Goal: Complete application form: Complete application form

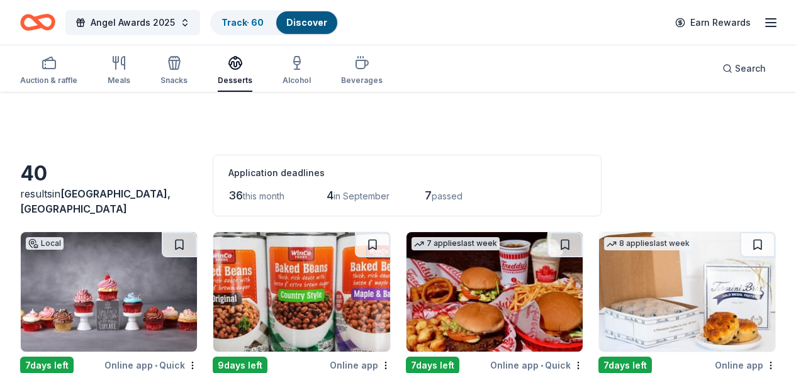
scroll to position [1358, 0]
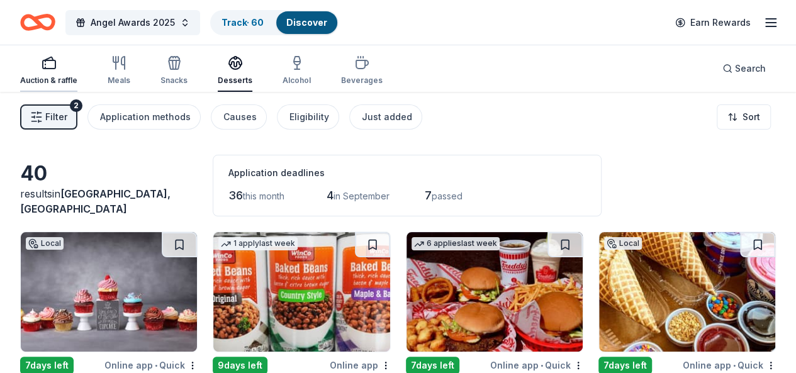
click at [55, 72] on div "Auction & raffle" at bounding box center [48, 70] width 57 height 30
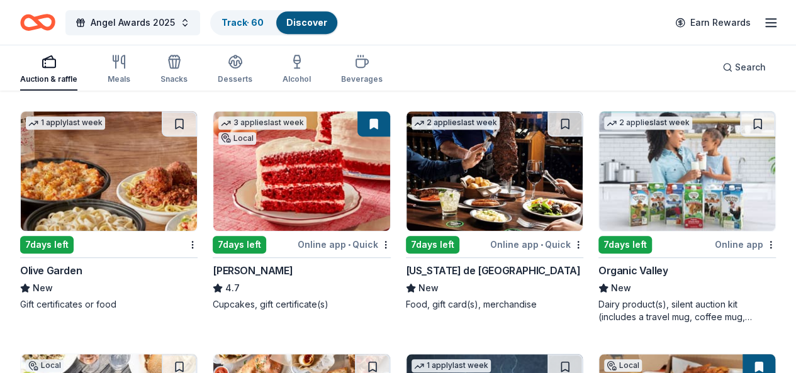
scroll to position [2799, 0]
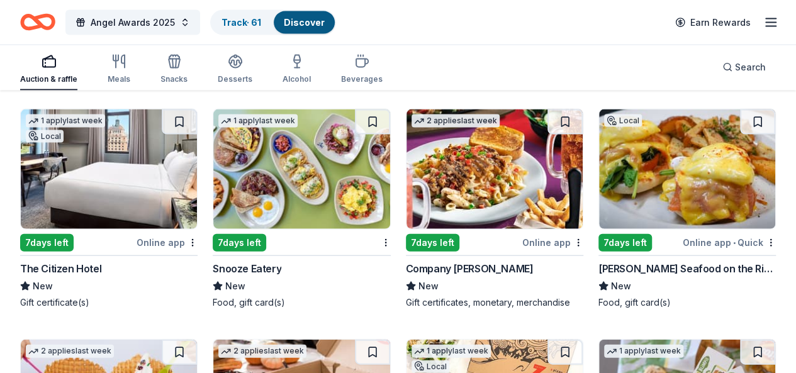
scroll to position [3690, 0]
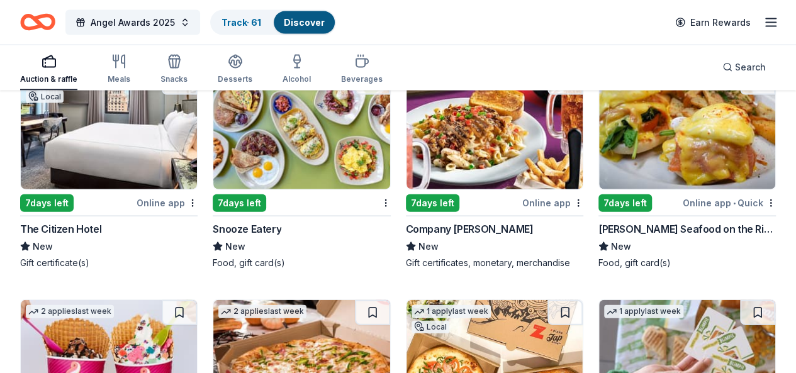
click at [521, 54] on div "Auction & raffle Meals Snacks Desserts Alcohol Beverages Search" at bounding box center [397, 67] width 755 height 47
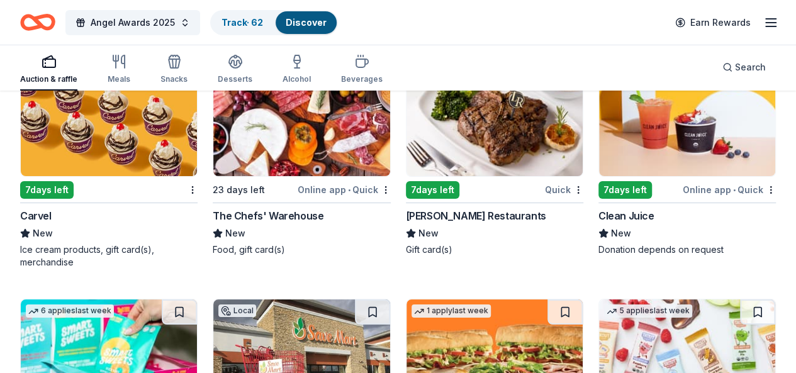
scroll to position [4653, 0]
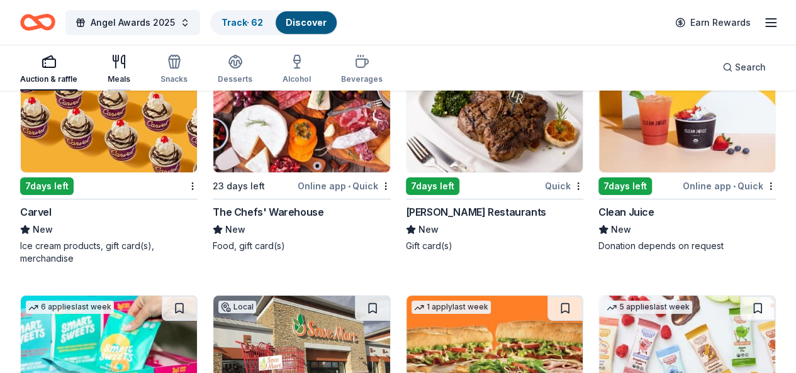
click at [127, 79] on div "Meals" at bounding box center [119, 79] width 23 height 10
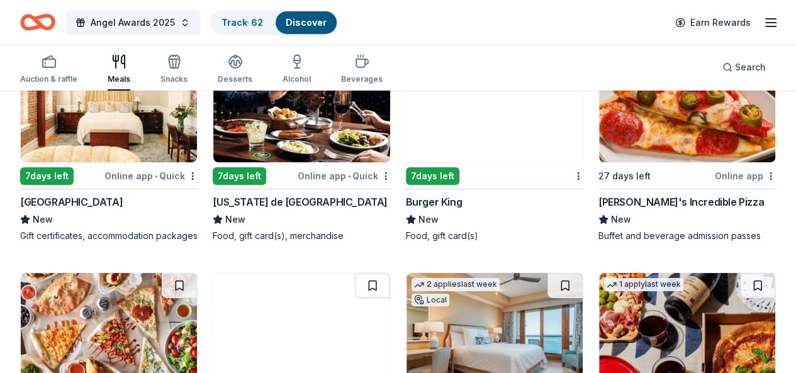
scroll to position [2308, 0]
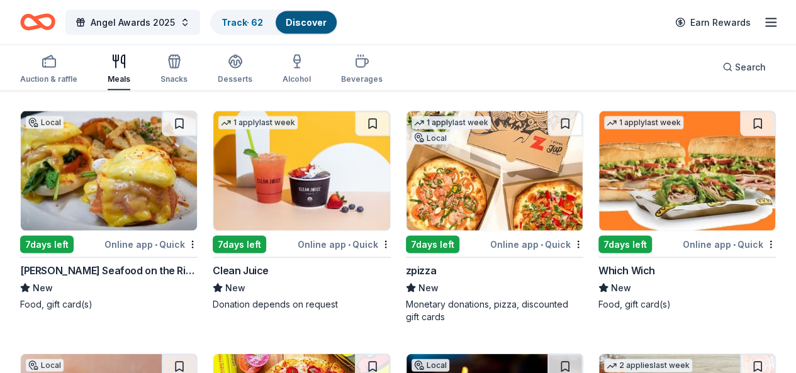
scroll to position [3658, 0]
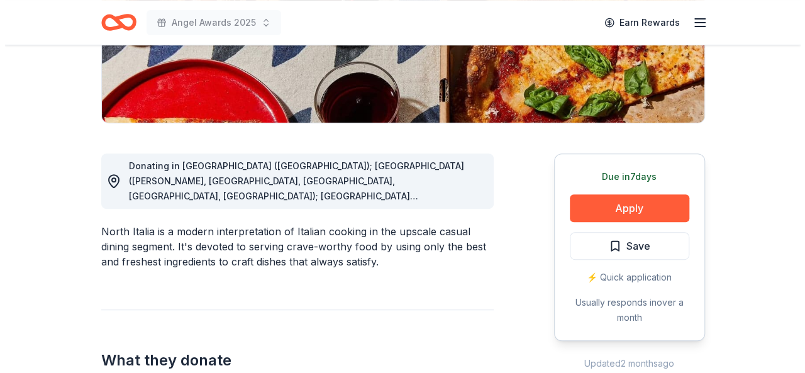
scroll to position [276, 0]
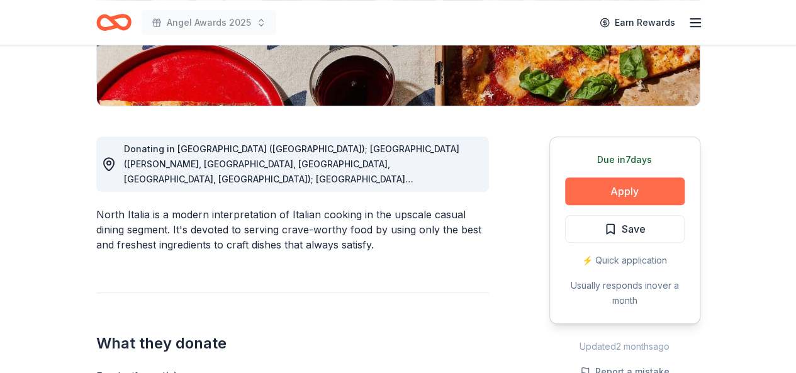
click at [640, 193] on button "Apply" at bounding box center [624, 191] width 119 height 28
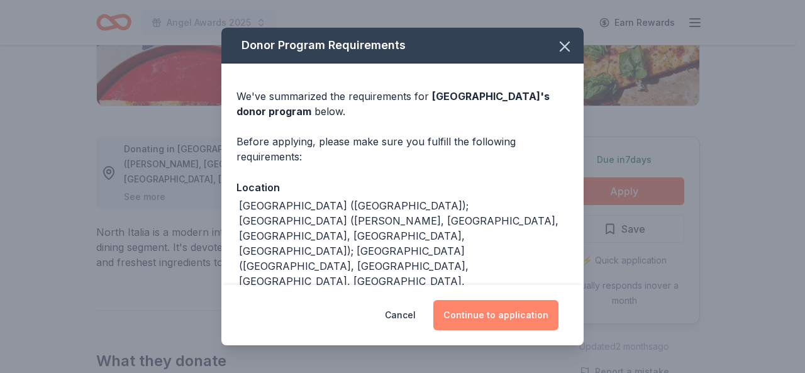
click at [506, 309] on button "Continue to application" at bounding box center [495, 315] width 125 height 30
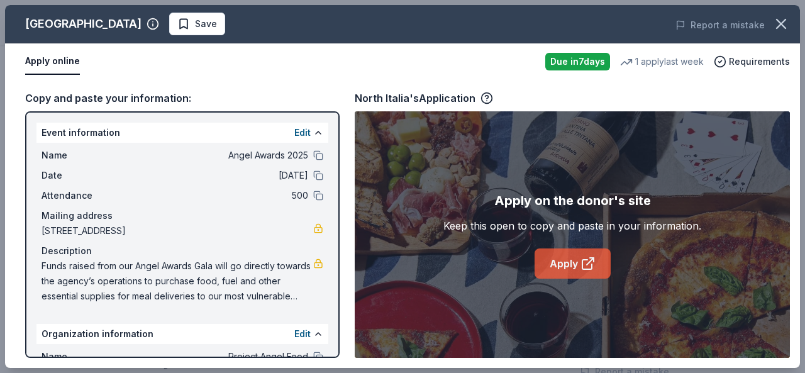
click at [574, 259] on link "Apply" at bounding box center [573, 263] width 76 height 30
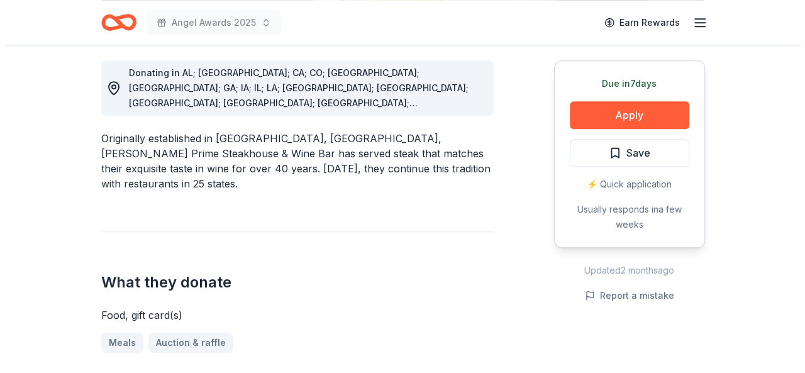
scroll to position [358, 0]
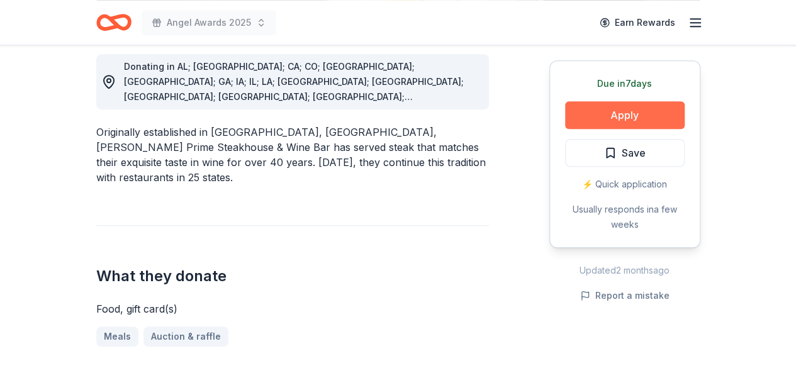
click at [636, 113] on button "Apply" at bounding box center [624, 115] width 119 height 28
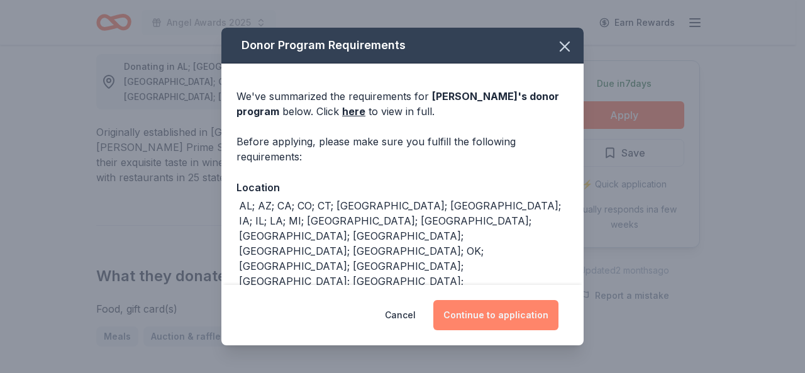
click at [490, 304] on button "Continue to application" at bounding box center [495, 315] width 125 height 30
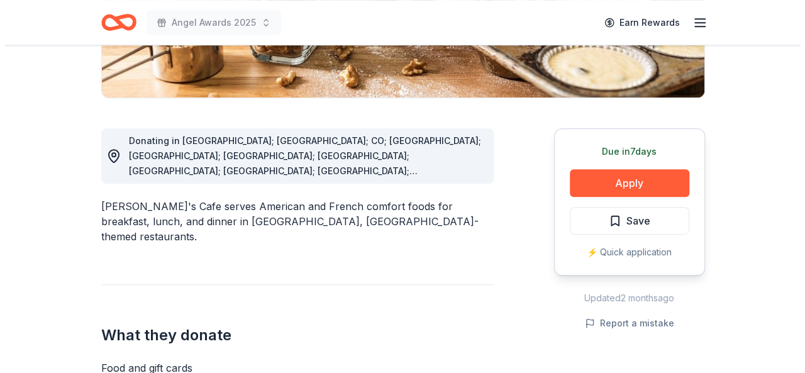
scroll to position [286, 0]
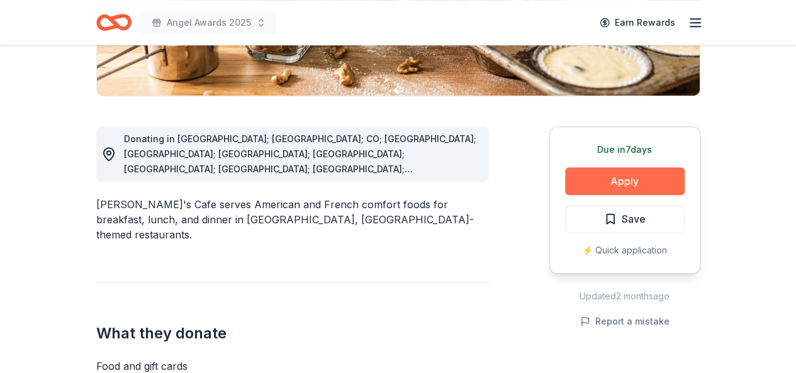
click at [608, 178] on button "Apply" at bounding box center [624, 181] width 119 height 28
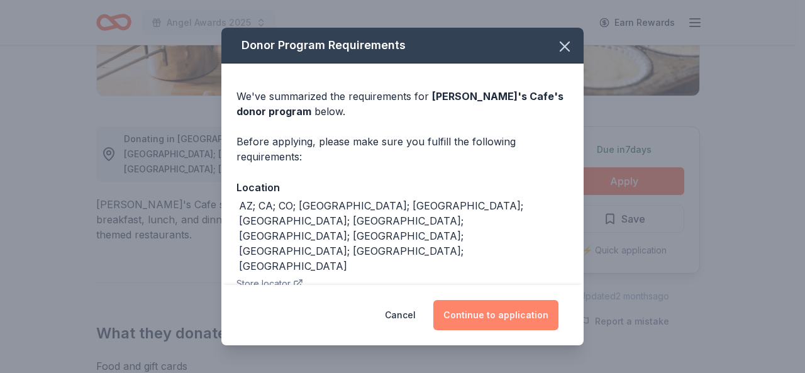
click at [497, 314] on button "Continue to application" at bounding box center [495, 315] width 125 height 30
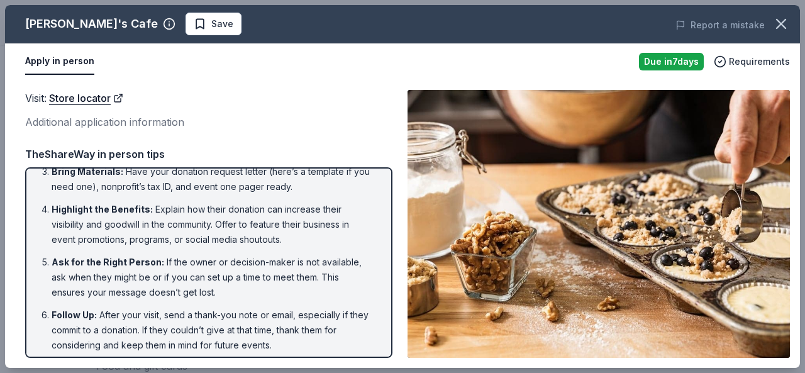
scroll to position [111, 0]
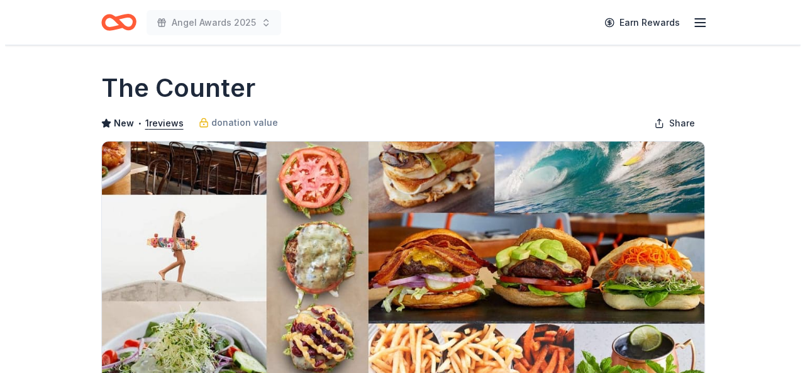
scroll to position [326, 0]
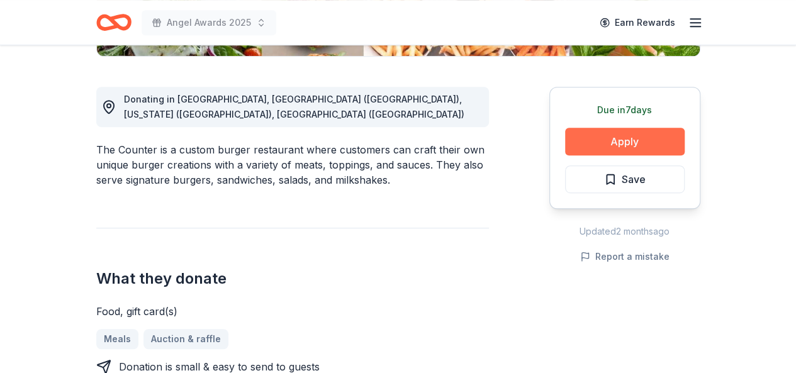
drag, startPoint x: 623, startPoint y: 143, endPoint x: 633, endPoint y: 143, distance: 10.1
click at [633, 143] on button "Apply" at bounding box center [624, 142] width 119 height 28
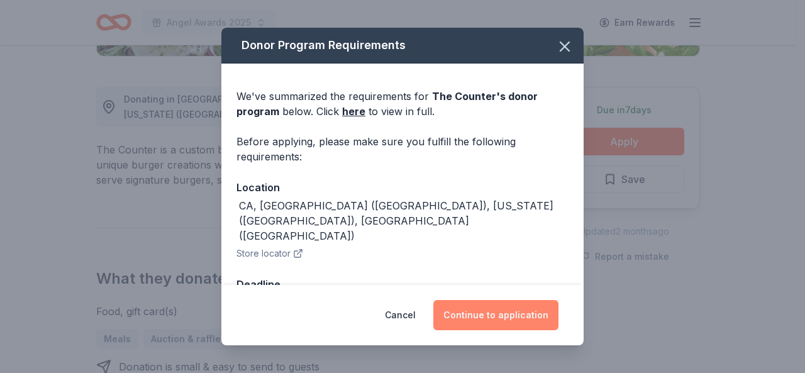
click at [476, 308] on button "Continue to application" at bounding box center [495, 315] width 125 height 30
